Goal: Book appointment/travel/reservation

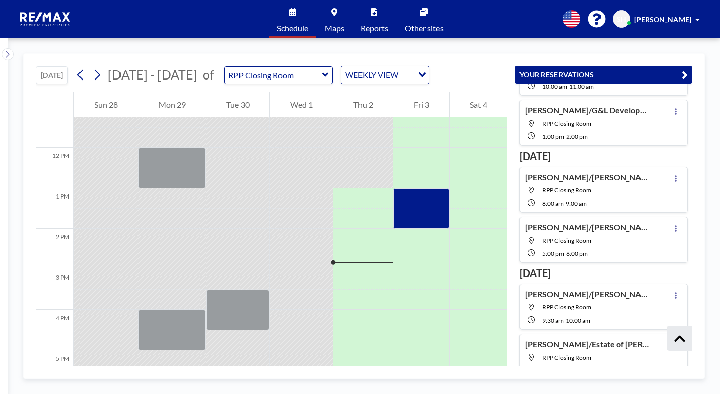
scroll to position [186, 0]
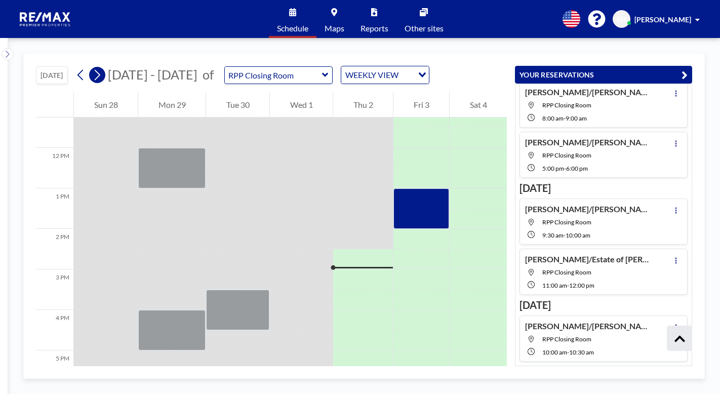
click at [102, 72] on icon at bounding box center [97, 74] width 10 height 15
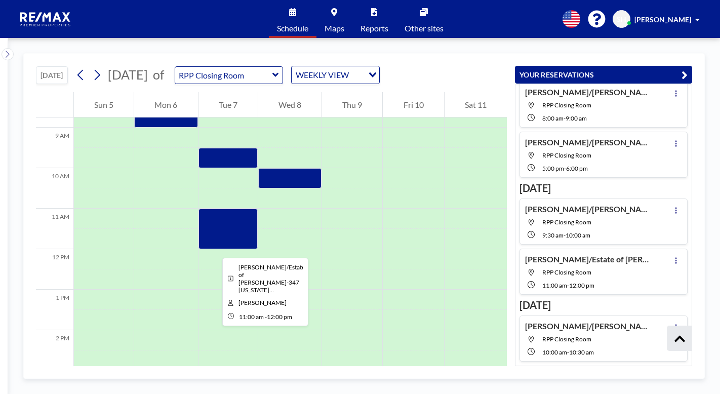
scroll to position [405, 0]
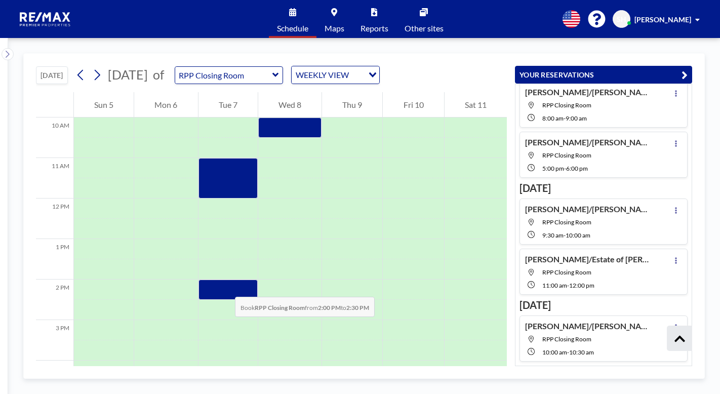
click at [225, 287] on div at bounding box center [228, 290] width 59 height 20
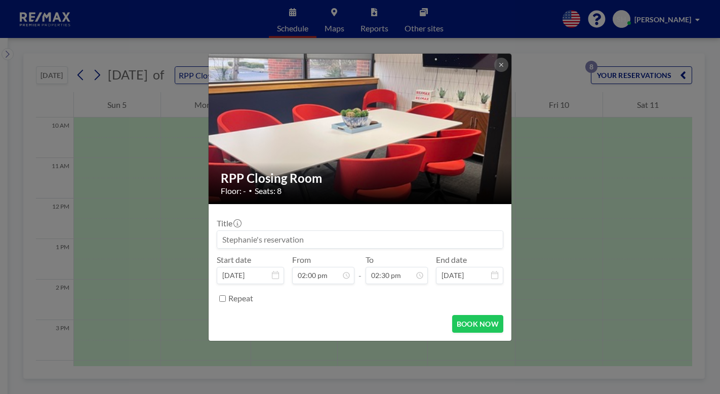
click at [371, 242] on input at bounding box center [360, 239] width 286 height 17
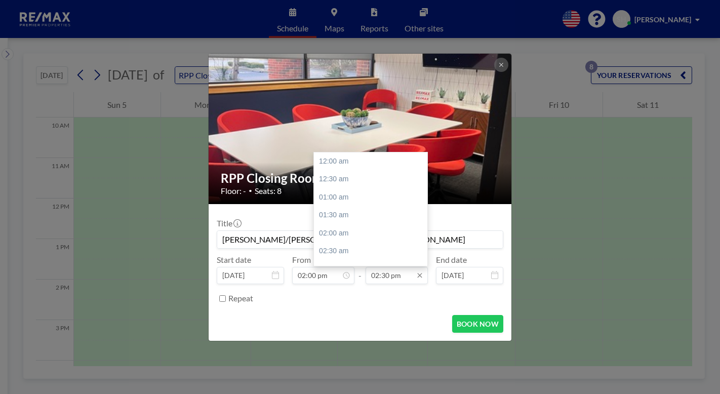
scroll to position [523, 0]
click at [390, 277] on input "02:30 pm" at bounding box center [397, 275] width 62 height 17
click at [339, 165] on div "02:30 pm" at bounding box center [373, 161] width 119 height 18
type input "[PERSON_NAME]/[PERSON_NAME]-171 Mill Hill -[PERSON_NAME]"
click at [382, 273] on input "02:30 pm" at bounding box center [397, 275] width 62 height 17
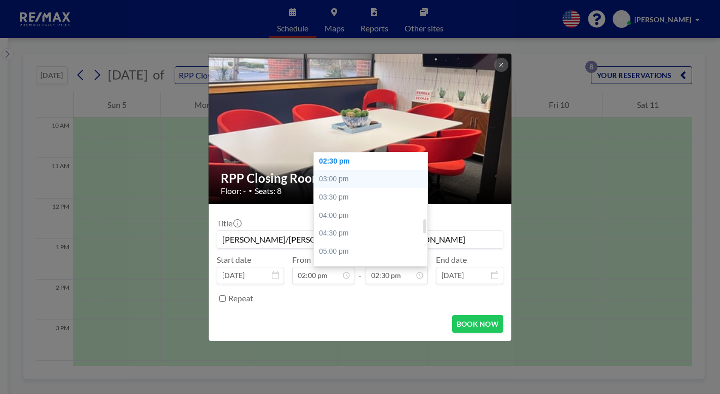
click at [358, 180] on div "03:00 pm" at bounding box center [373, 179] width 119 height 18
type input "03:00 pm"
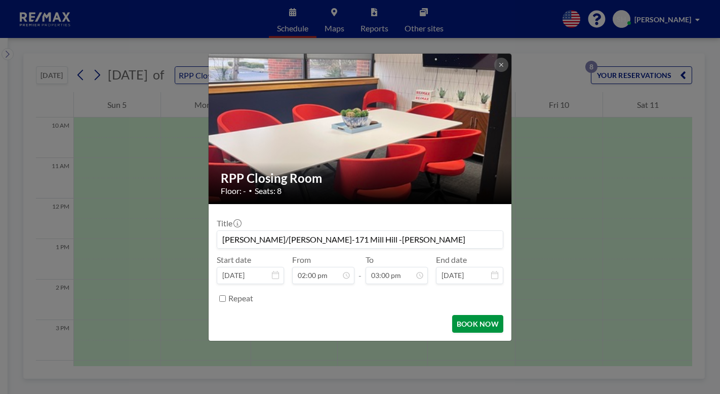
click at [473, 325] on button "BOOK NOW" at bounding box center [477, 324] width 51 height 18
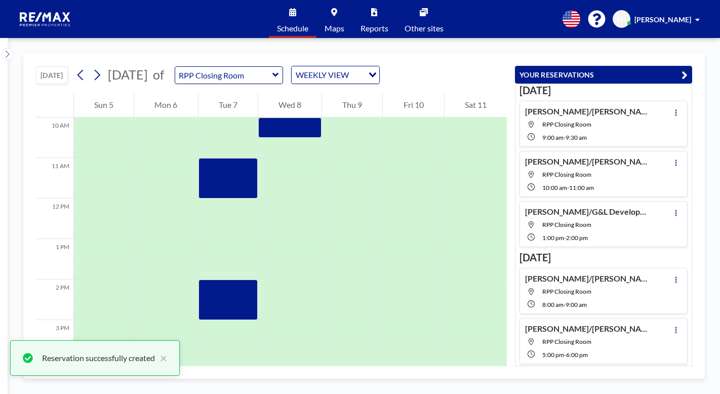
scroll to position [237, 0]
